Goal: Transaction & Acquisition: Purchase product/service

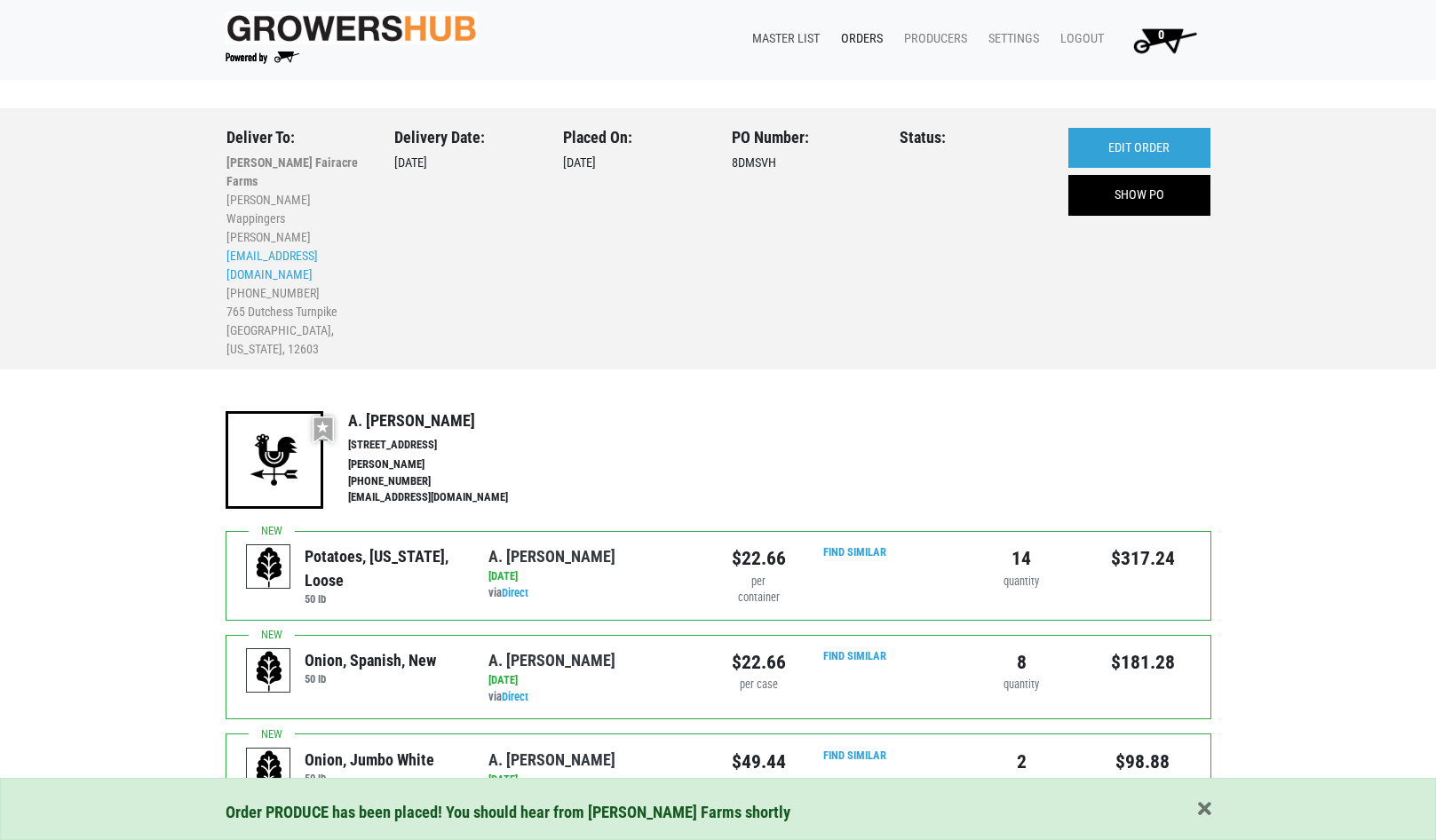
click at [814, 32] on link "Master List" at bounding box center [782, 39] width 88 height 33
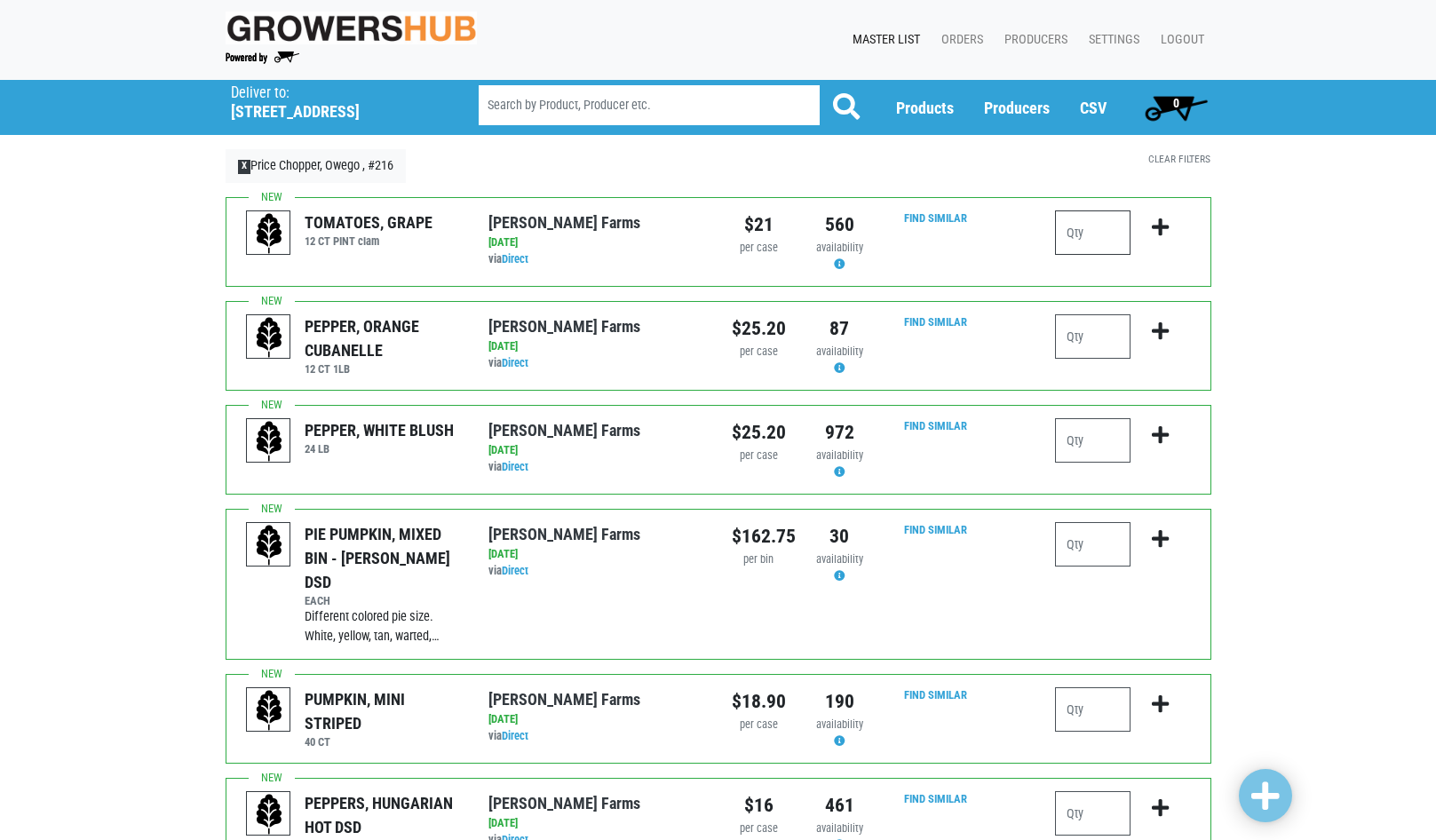
click at [1104, 235] on input "number" at bounding box center [1093, 233] width 75 height 45
type input "1"
click at [1161, 220] on icon "submit" at bounding box center [1161, 227] width 17 height 20
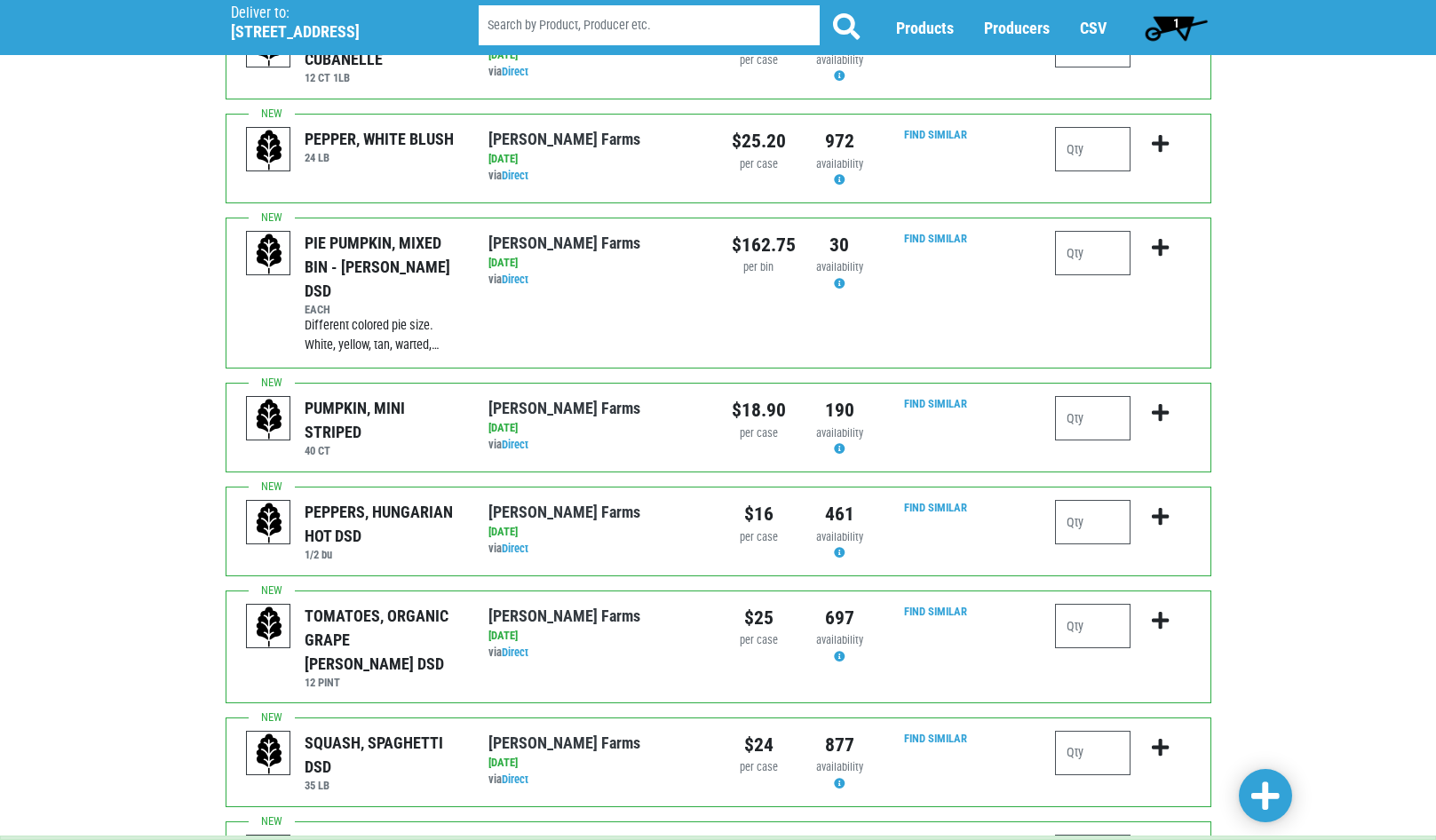
scroll to position [355, 0]
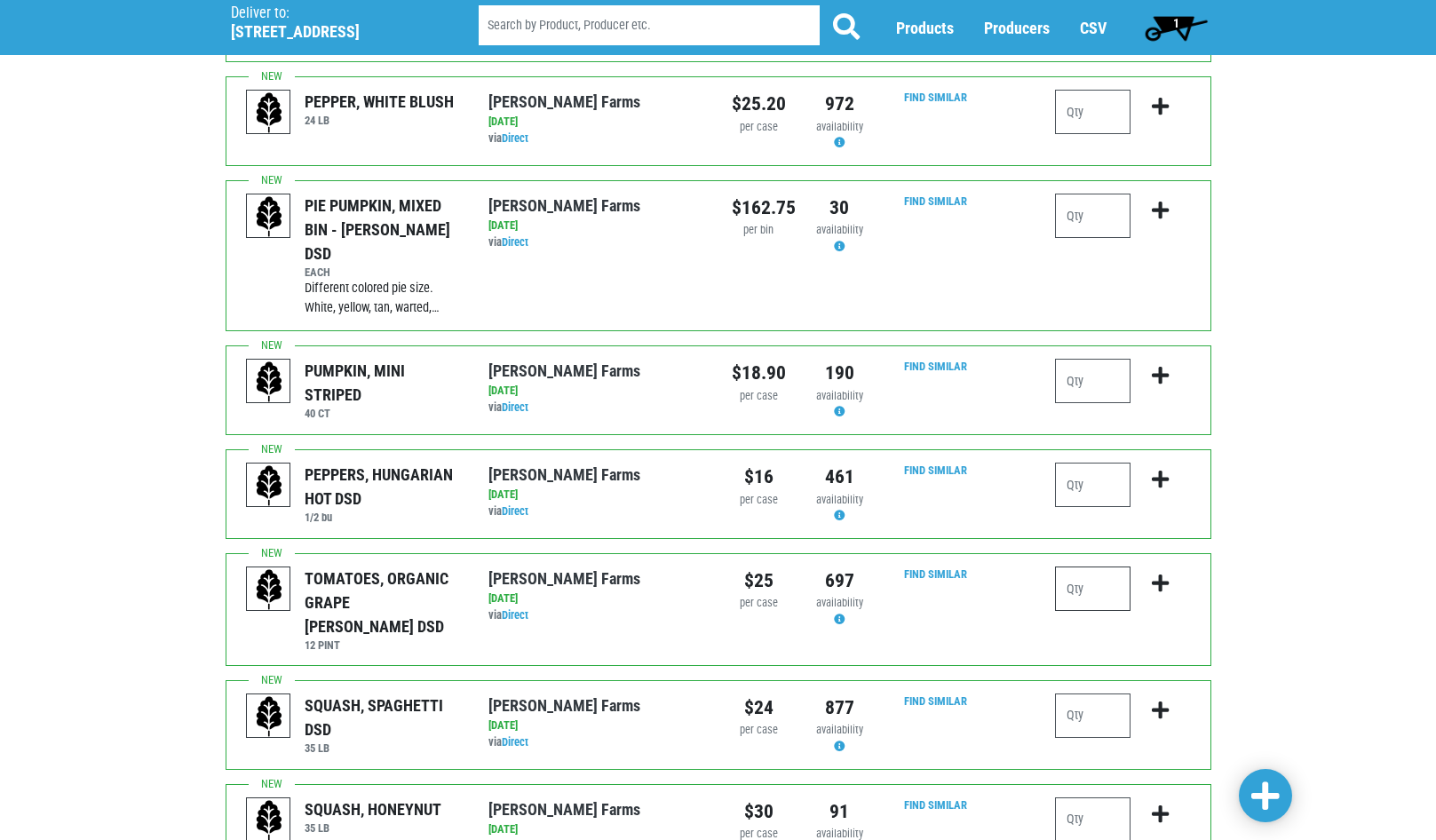
click at [1101, 567] on input "number" at bounding box center [1093, 589] width 75 height 45
type input "1"
click at [1169, 574] on icon "submit" at bounding box center [1161, 583] width 17 height 20
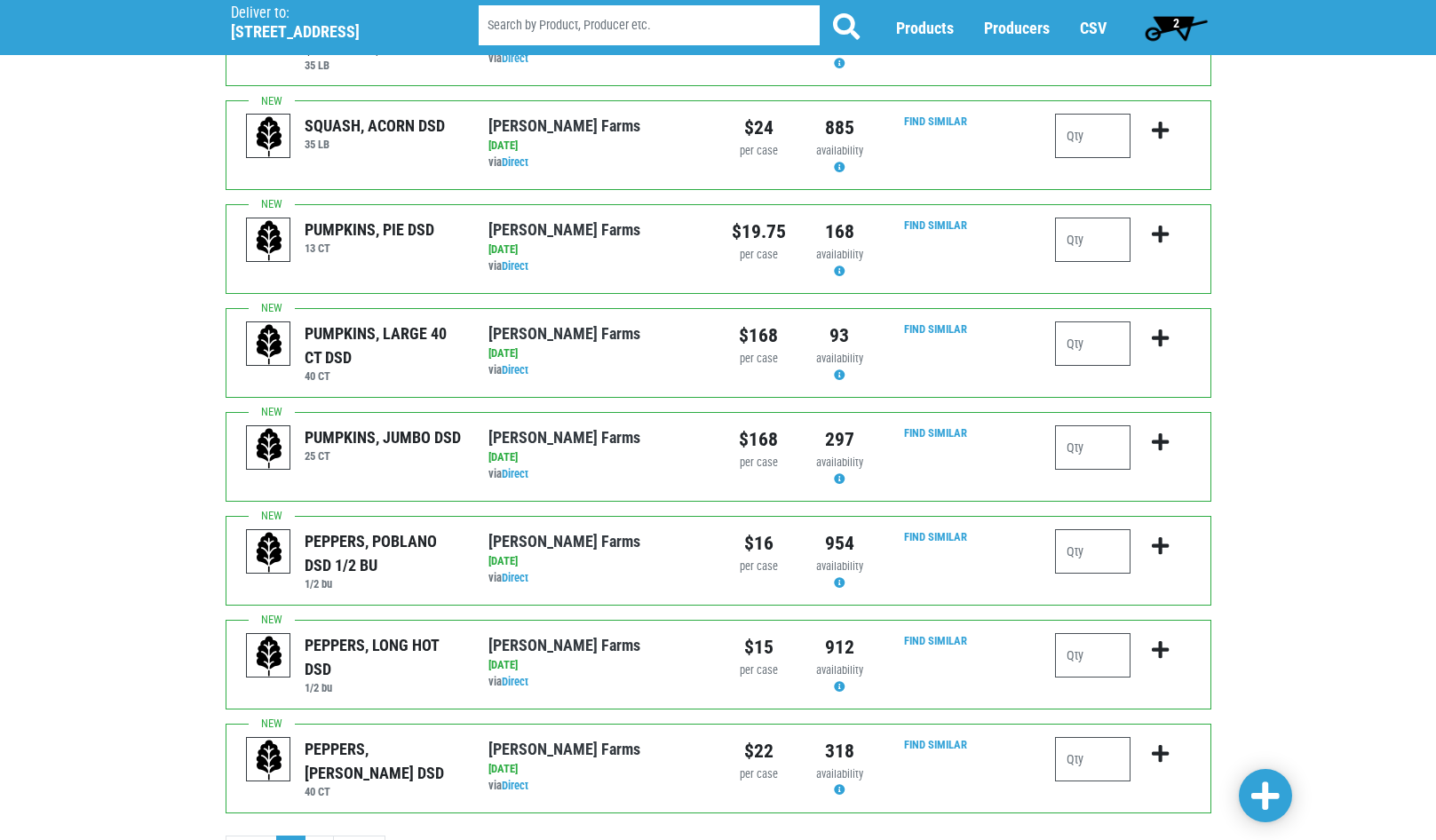
scroll to position [1598, 0]
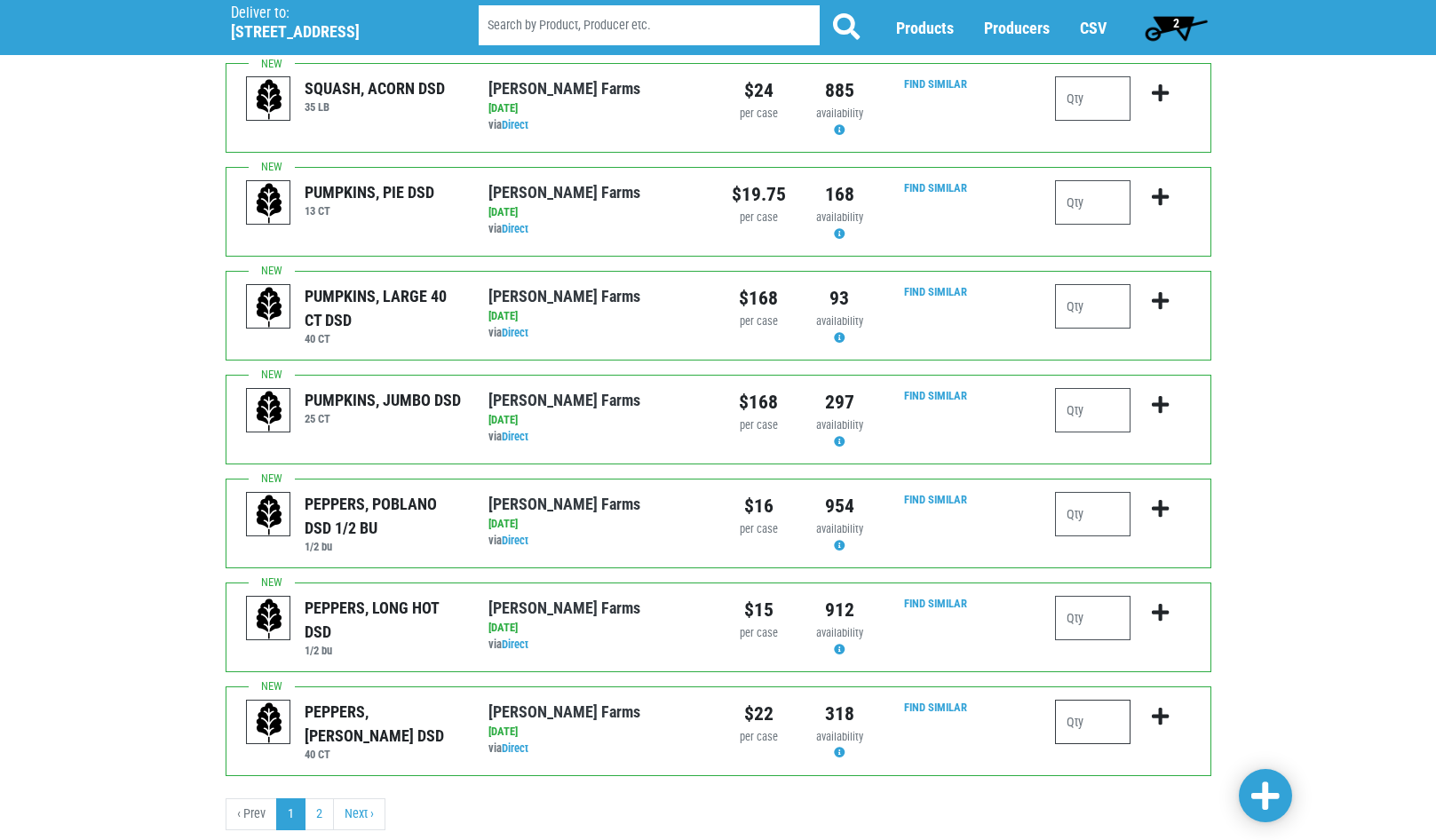
drag, startPoint x: 1074, startPoint y: 705, endPoint x: 1084, endPoint y: 706, distance: 10.0
click at [1083, 705] on input "number" at bounding box center [1093, 722] width 75 height 45
type input "2"
click at [1161, 700] on button "submit" at bounding box center [1161, 727] width 42 height 56
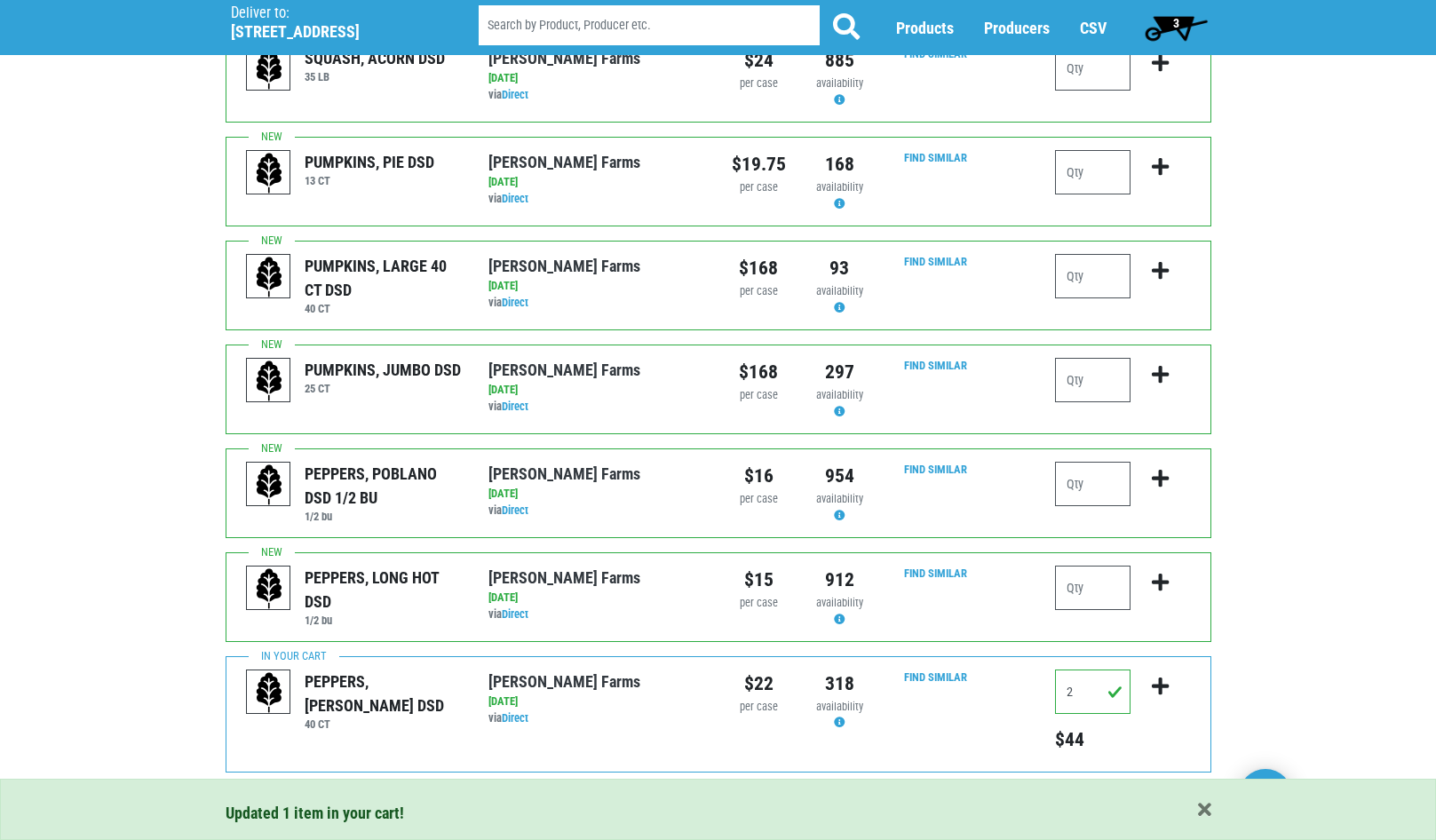
scroll to position [1649, 0]
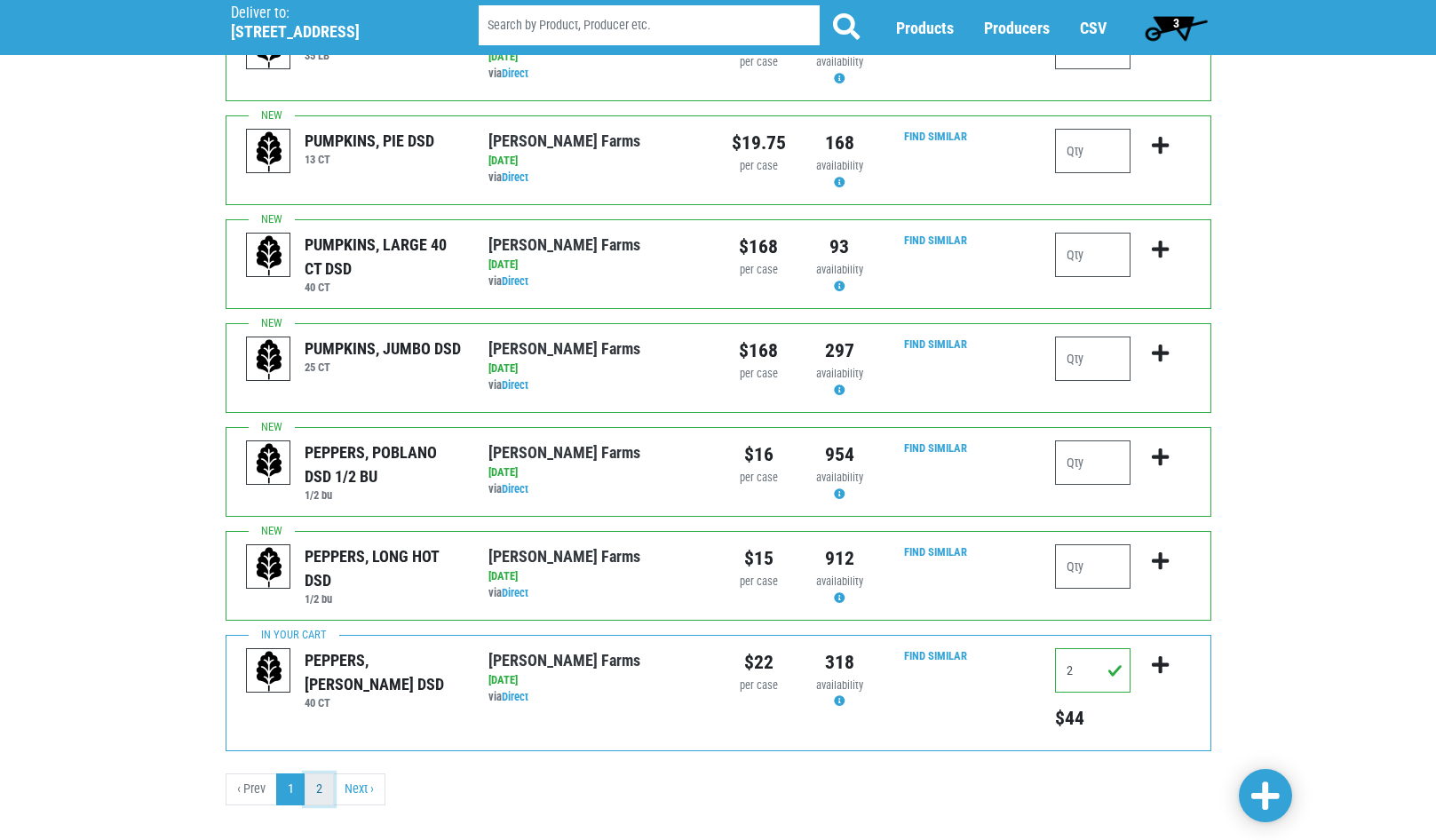
click at [331, 773] on link "2" at bounding box center [318, 789] width 29 height 32
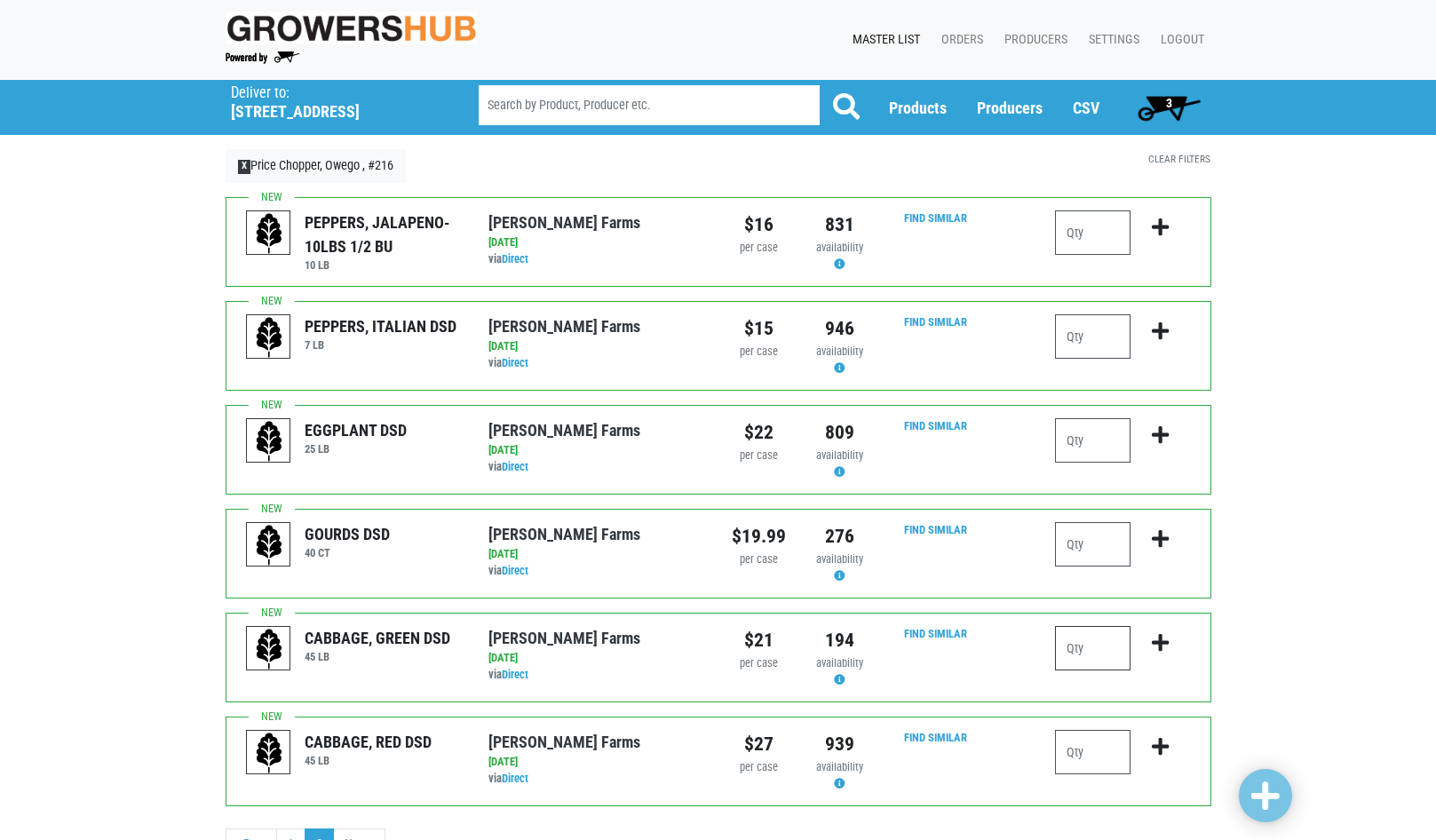
click at [1104, 642] on input "number" at bounding box center [1093, 648] width 75 height 45
type input "1"
click at [1150, 645] on button "submit" at bounding box center [1161, 654] width 42 height 56
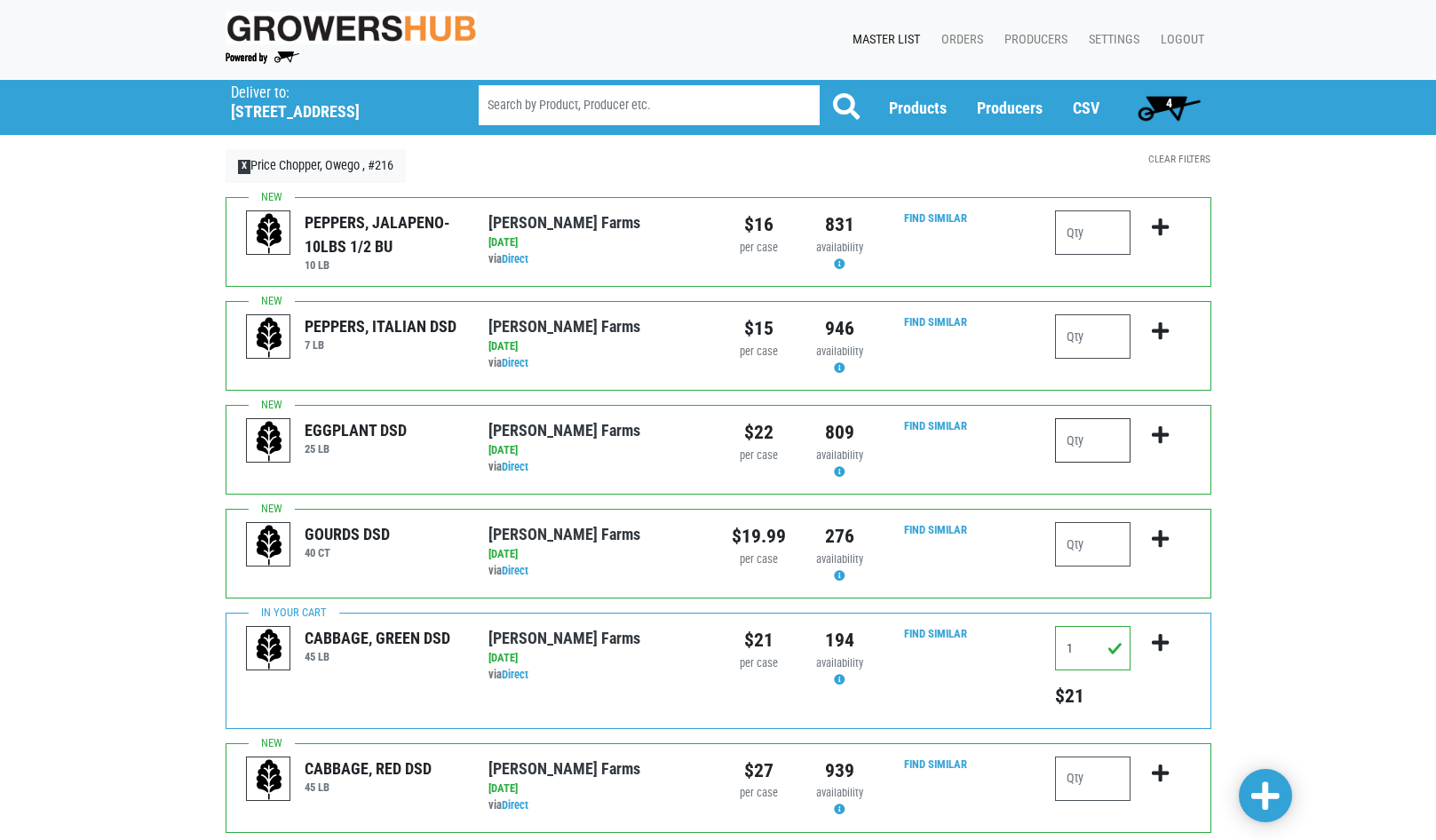
click at [1094, 444] on input "number" at bounding box center [1093, 441] width 75 height 45
type input "1"
click at [1160, 428] on icon "submit" at bounding box center [1161, 434] width 17 height 20
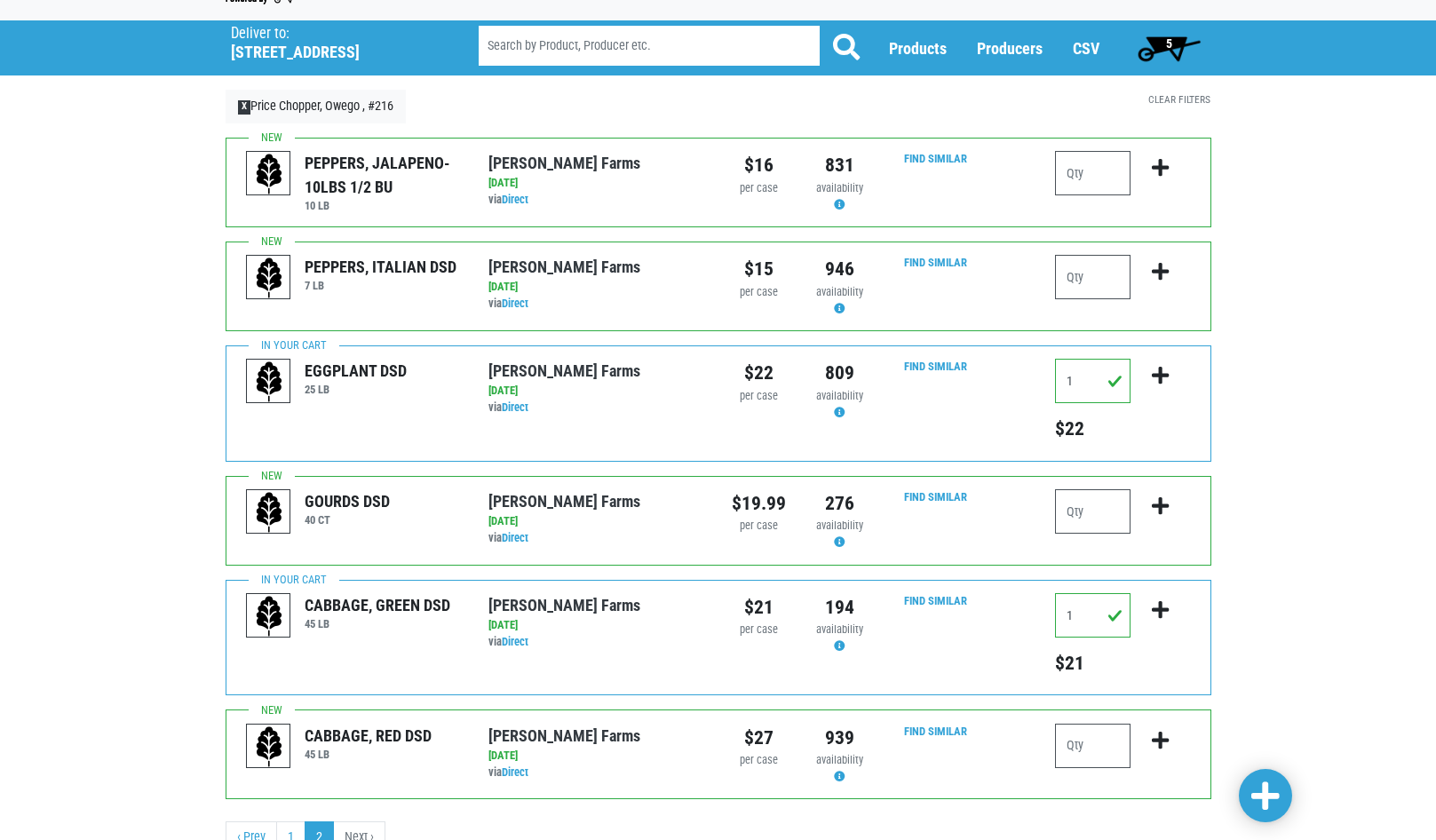
scroll to position [131, 0]
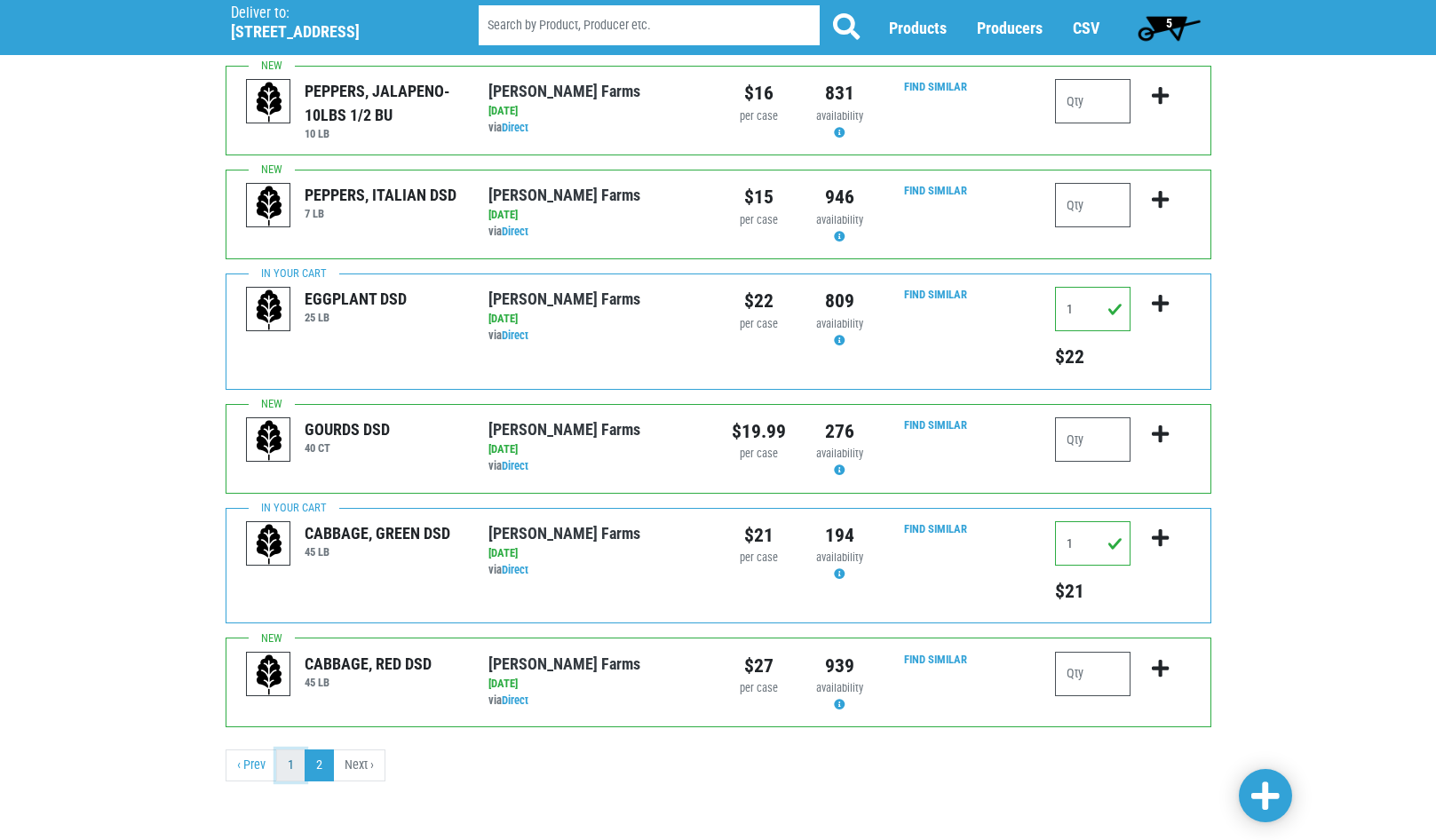
click at [285, 765] on link "1" at bounding box center [290, 766] width 29 height 32
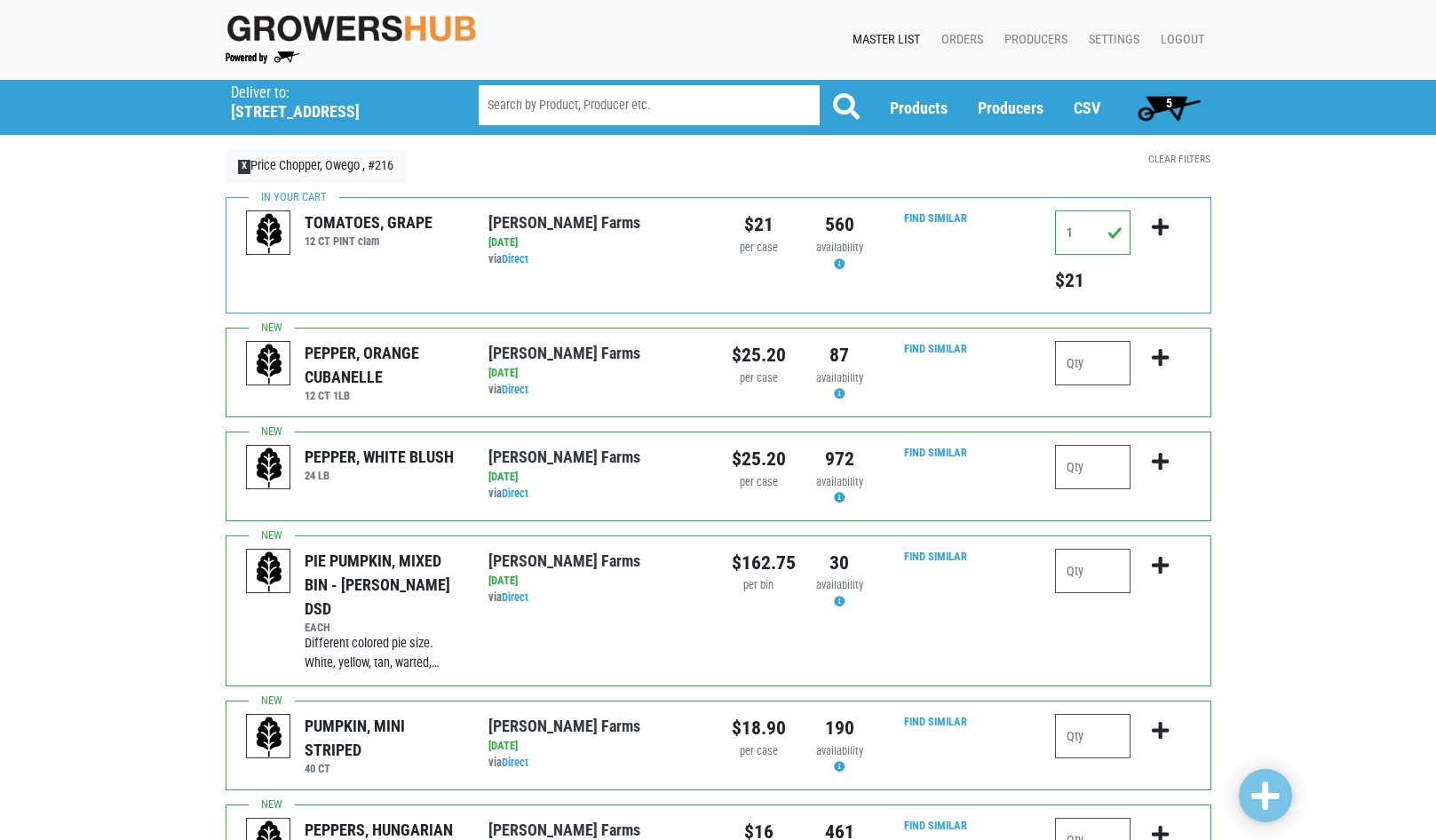
click at [1161, 107] on span "5" at bounding box center [1169, 107] width 79 height 35
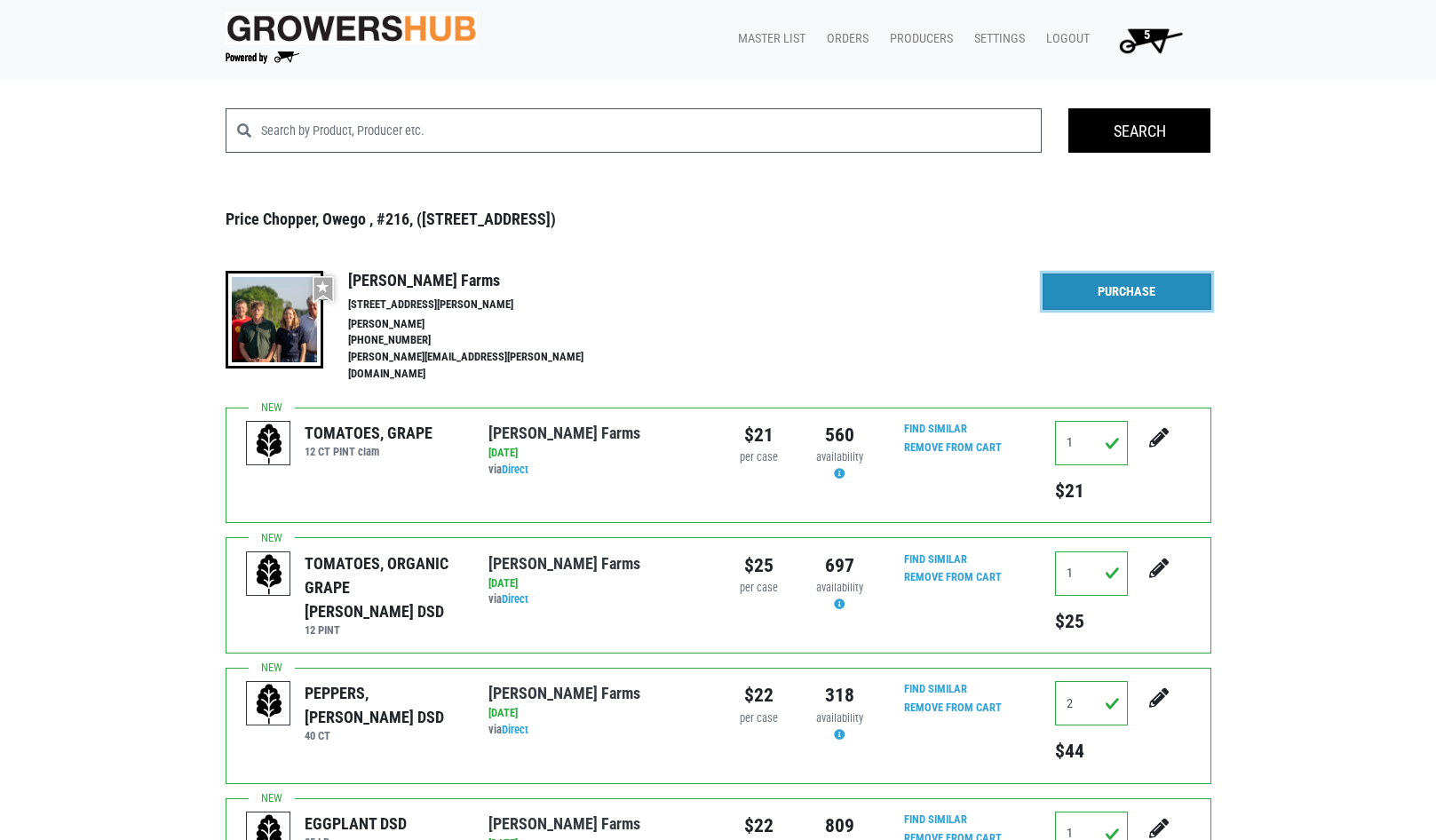
click at [1150, 281] on link "Purchase" at bounding box center [1126, 292] width 168 height 37
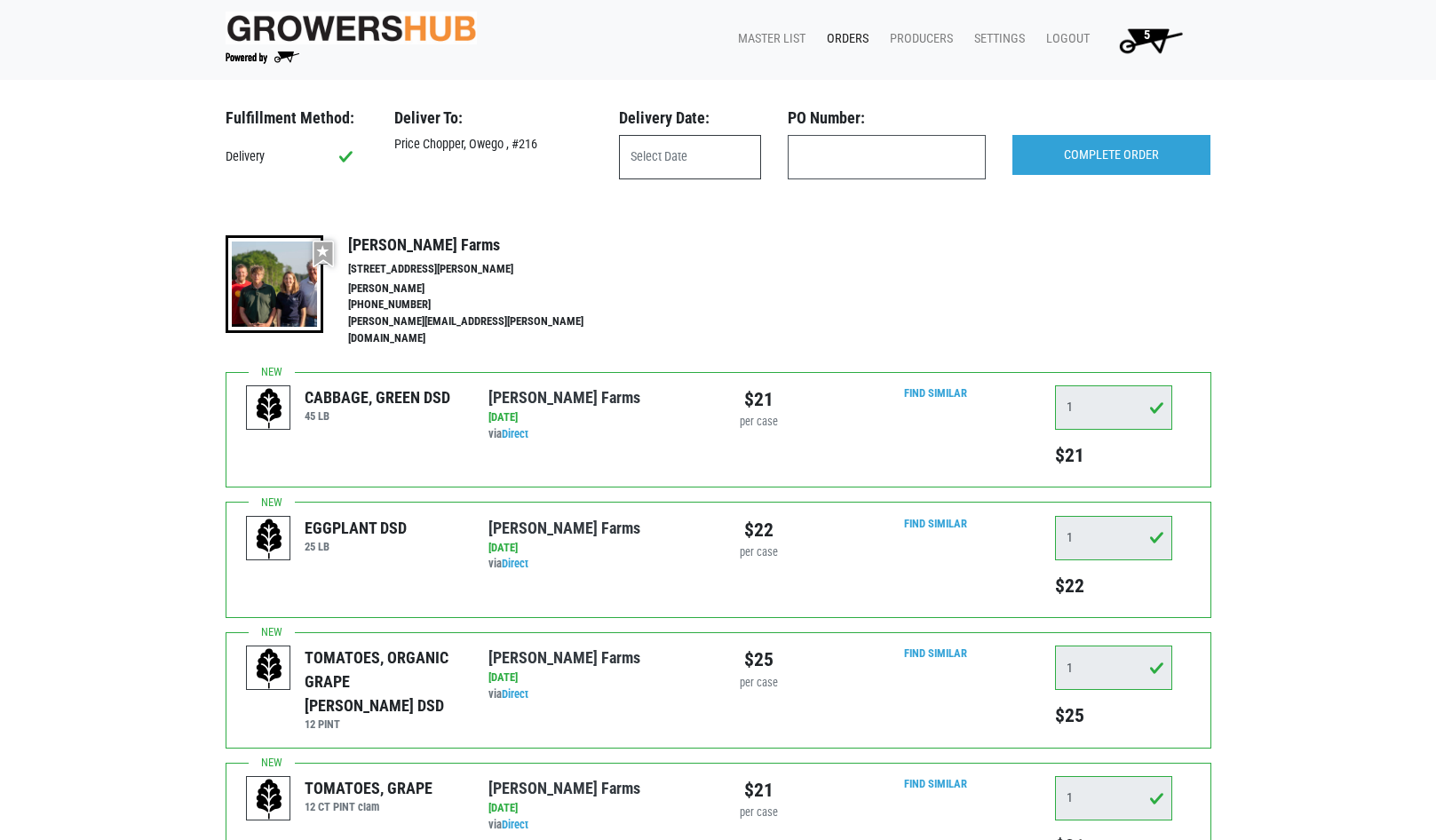
click at [716, 167] on input "text" at bounding box center [690, 157] width 142 height 45
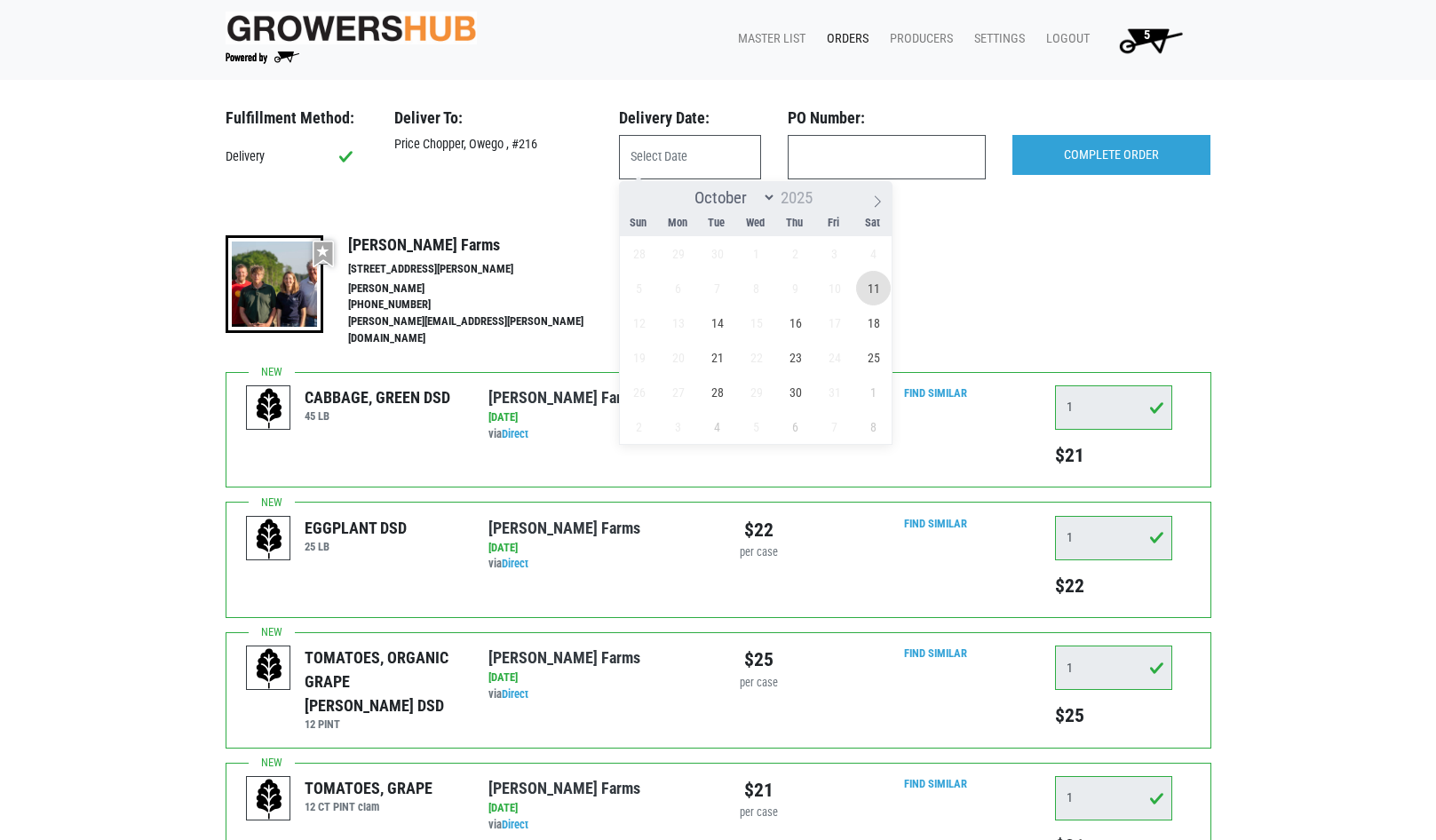
click at [874, 283] on span "11" at bounding box center [873, 287] width 34 height 34
type input "[DATE]"
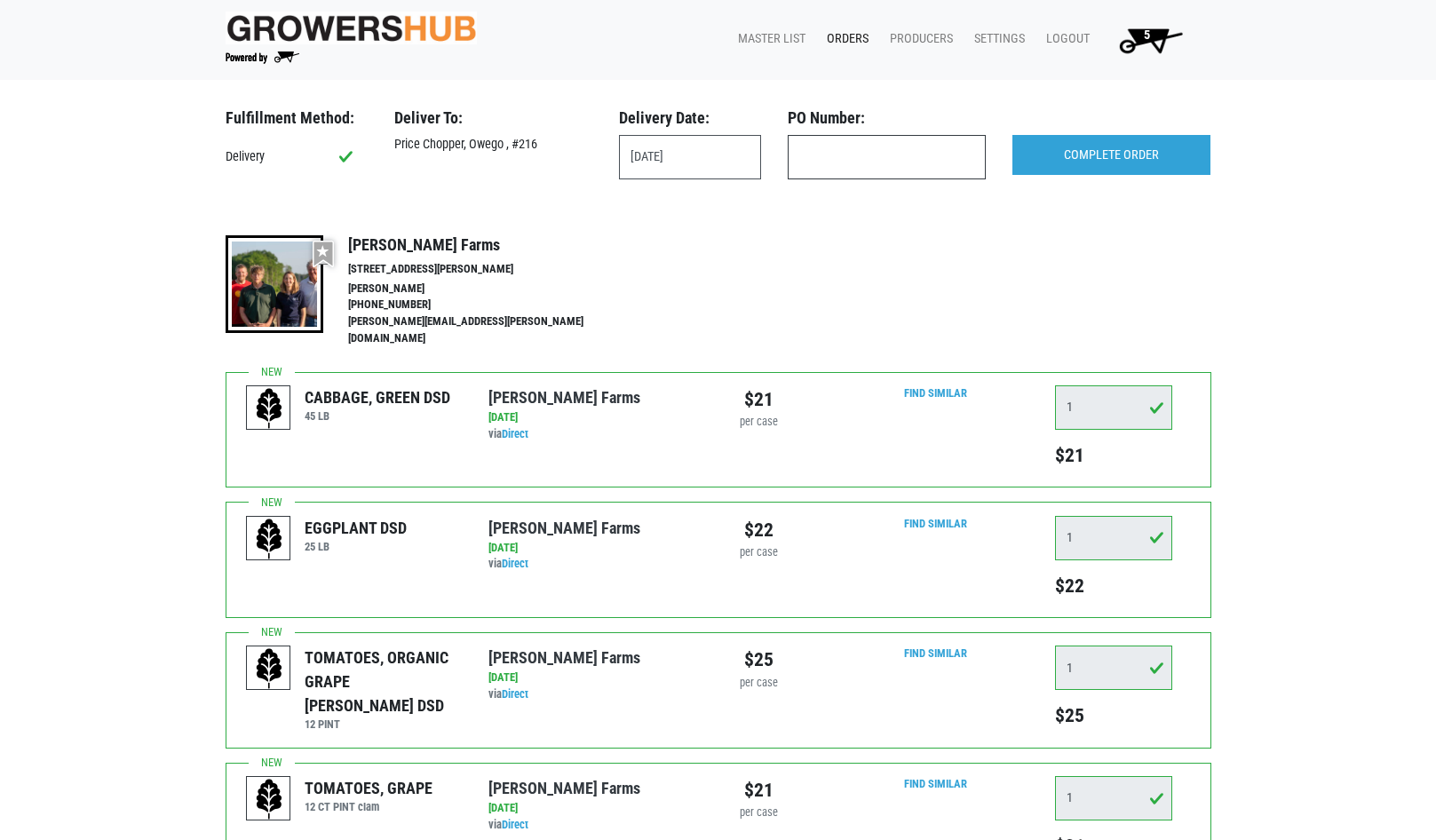
click at [919, 164] on input "text" at bounding box center [887, 157] width 198 height 45
type input "produce"
click at [1125, 153] on input "COMPLETE ORDER" at bounding box center [1111, 155] width 198 height 41
